Goal: Information Seeking & Learning: Learn about a topic

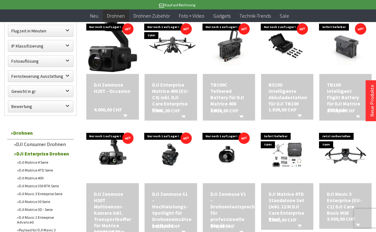
scroll to position [353, 0]
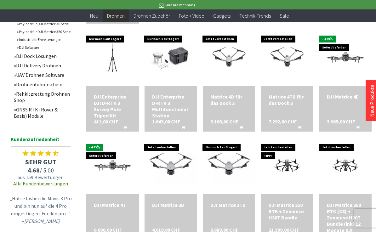
scroll to position [567, 0]
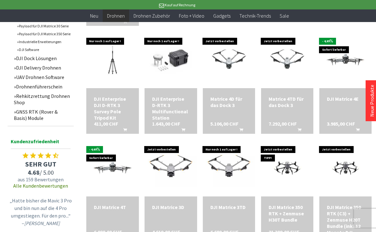
click at [290, 108] on div "Matrice 4TD für das Dock 3" at bounding box center [286, 102] width 37 height 13
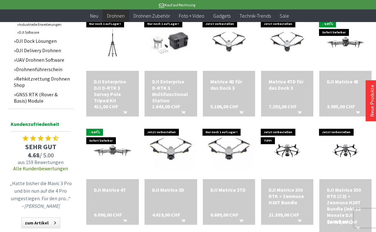
scroll to position [385, 0]
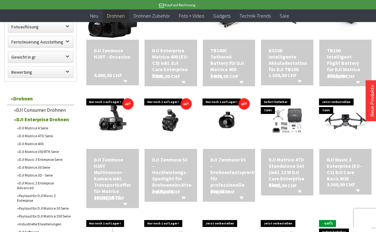
scroll to position [380, 0]
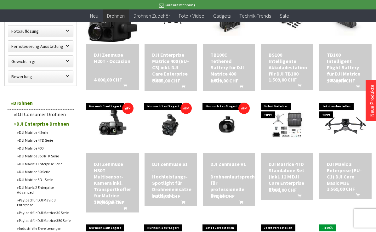
scroll to position [382, 0]
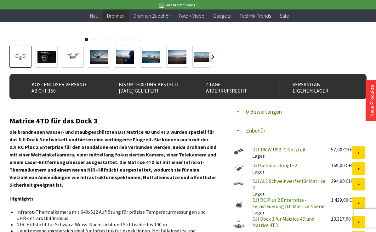
scroll to position [140, 0]
